Goal: Check status

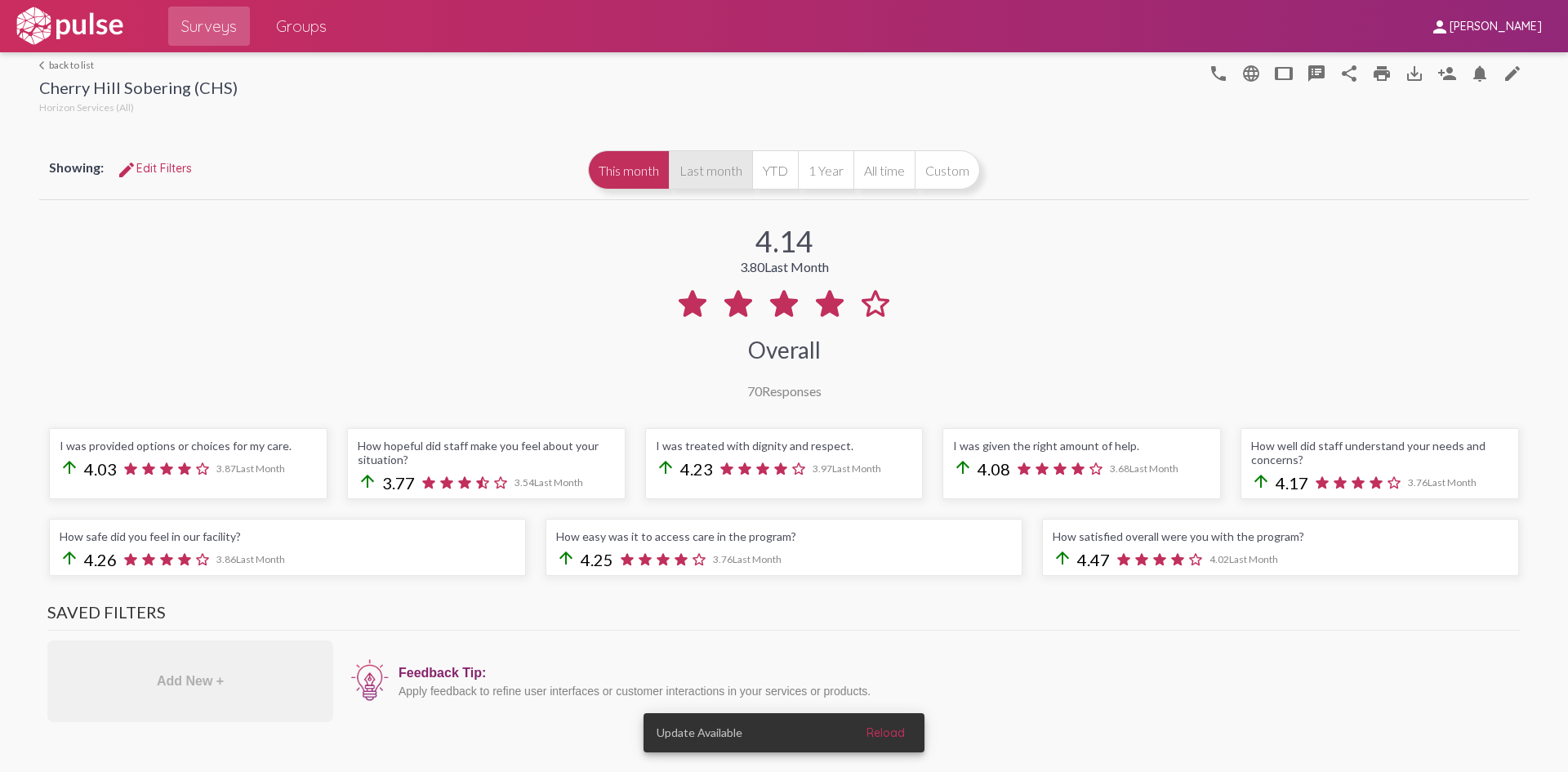
click at [732, 178] on button "Last month" at bounding box center [710, 169] width 83 height 39
click at [640, 179] on button "This month" at bounding box center [629, 169] width 81 height 39
click at [671, 159] on button "Last month" at bounding box center [710, 169] width 83 height 39
click at [624, 183] on button "This month" at bounding box center [629, 169] width 81 height 39
click at [705, 175] on button "Last month" at bounding box center [710, 169] width 83 height 39
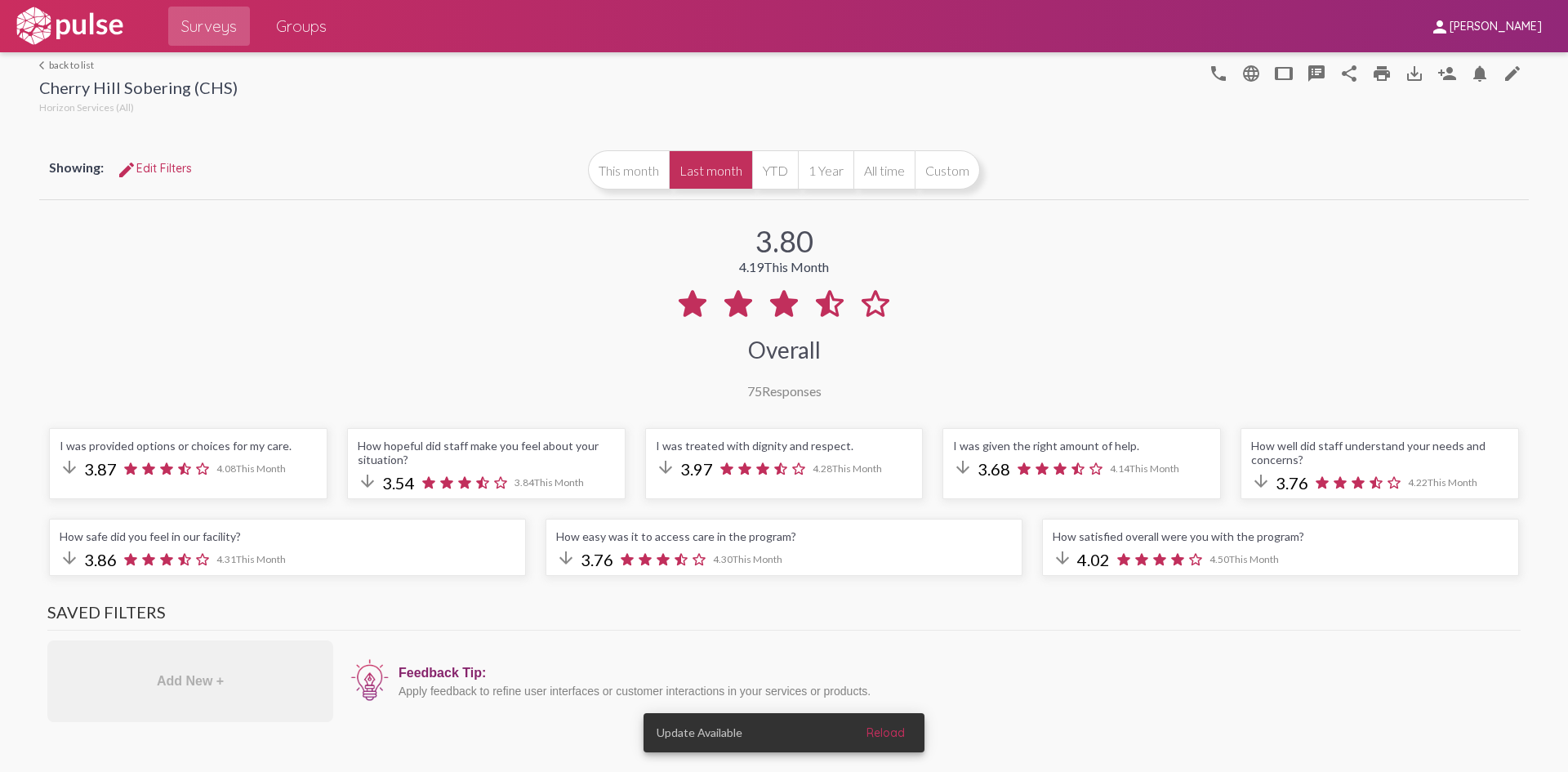
click at [669, 176] on button "Last month" at bounding box center [710, 169] width 83 height 39
click at [629, 158] on button "This month" at bounding box center [629, 169] width 81 height 39
